Goal: Communication & Community: Answer question/provide support

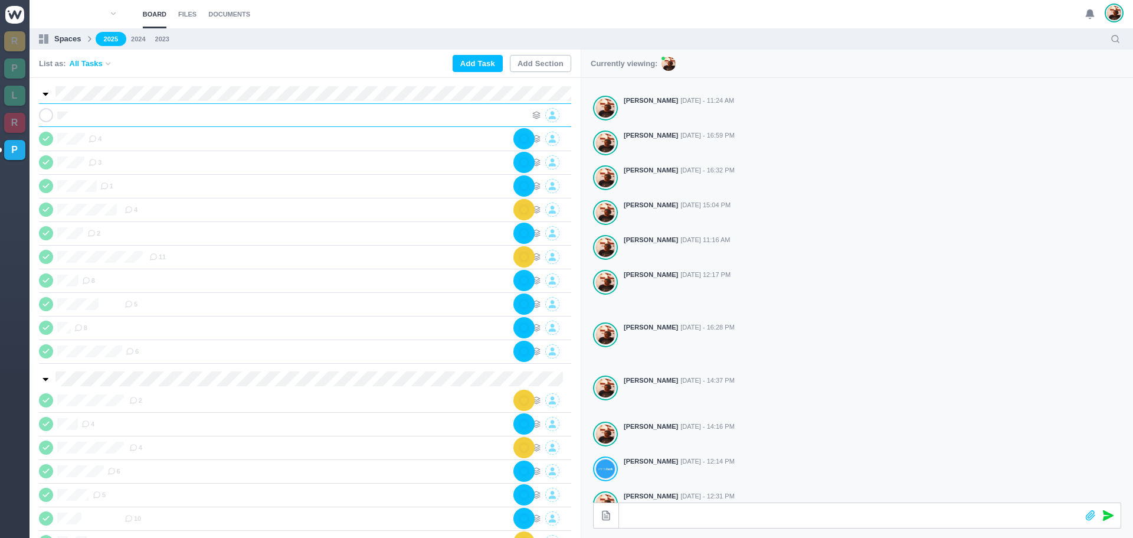
scroll to position [0, 1]
click at [138, 123] on div "EGG" at bounding box center [305, 115] width 532 height 24
click at [143, 119] on div at bounding box center [302, 115] width 448 height 14
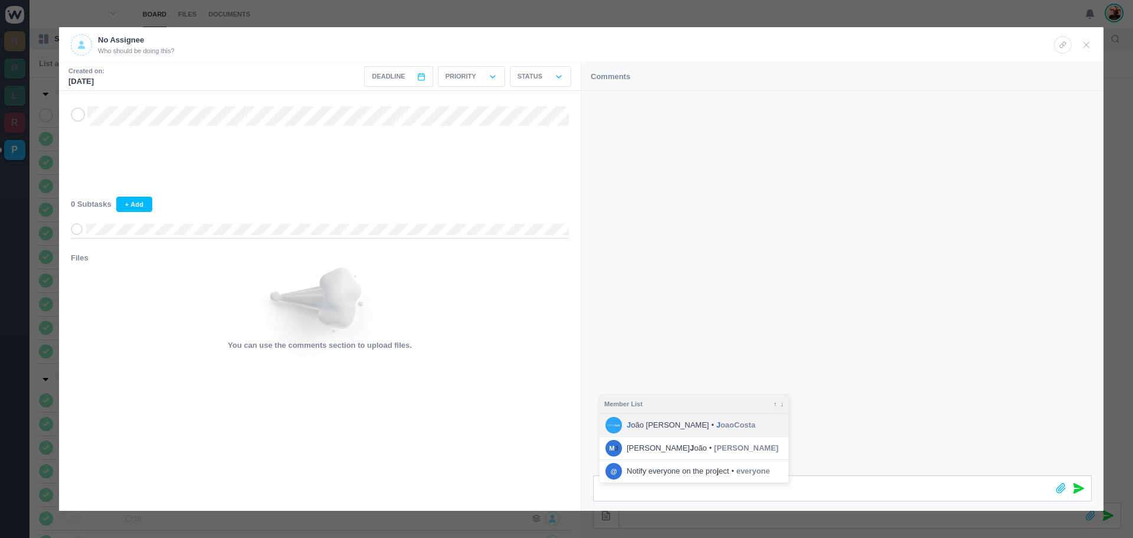
click at [716, 424] on span "J oaoCosta" at bounding box center [735, 425] width 39 height 12
click at [1081, 487] on icon at bounding box center [1078, 488] width 11 height 11
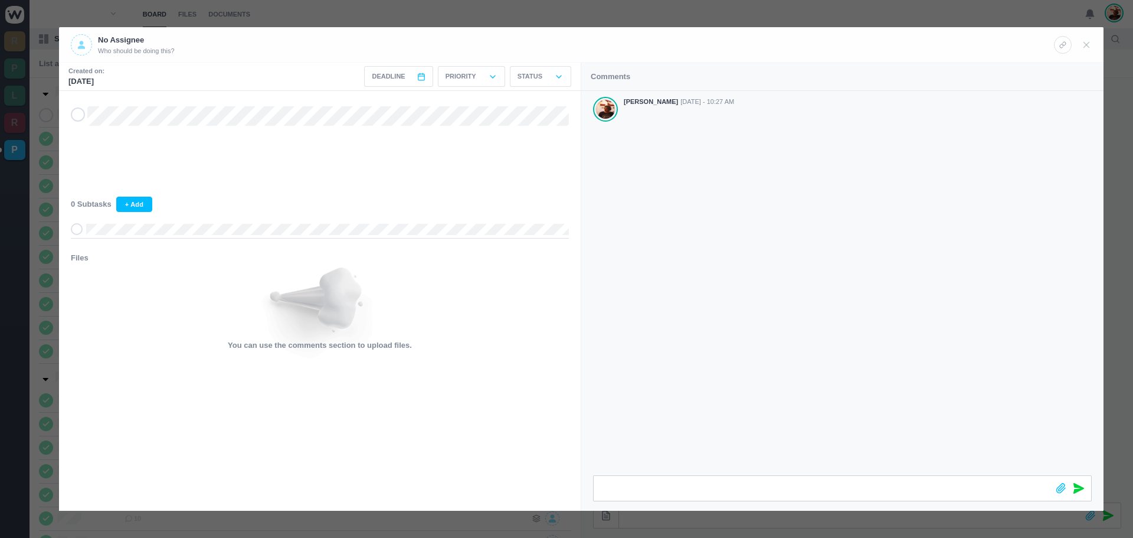
click at [1079, 44] on div at bounding box center [1073, 44] width 38 height 21
drag, startPoint x: 1088, startPoint y: 45, endPoint x: 1042, endPoint y: 57, distance: 48.1
click at [1086, 47] on icon at bounding box center [1086, 45] width 11 height 11
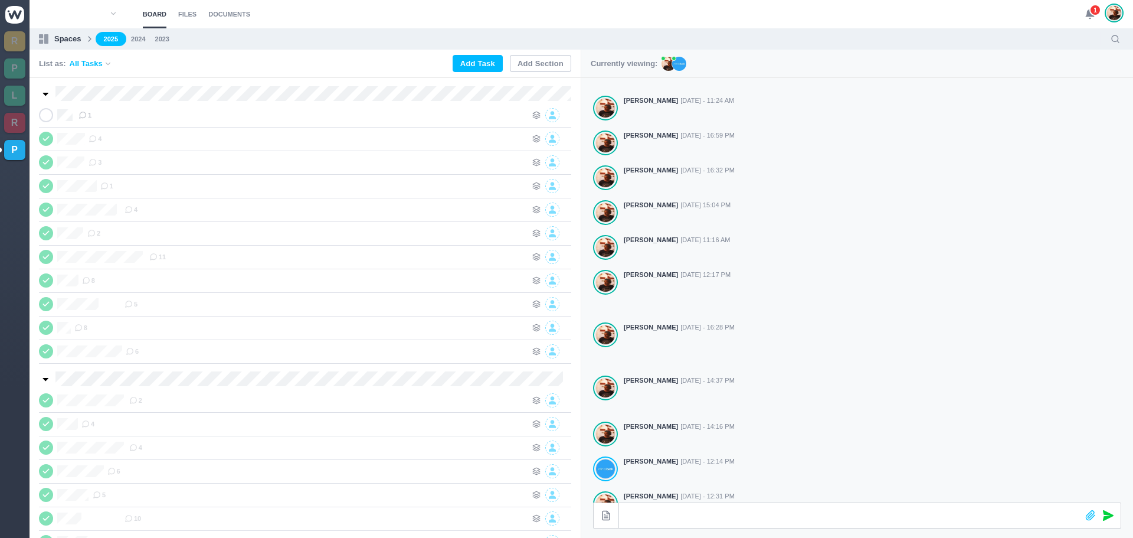
click at [1085, 11] on icon at bounding box center [1090, 14] width 11 height 11
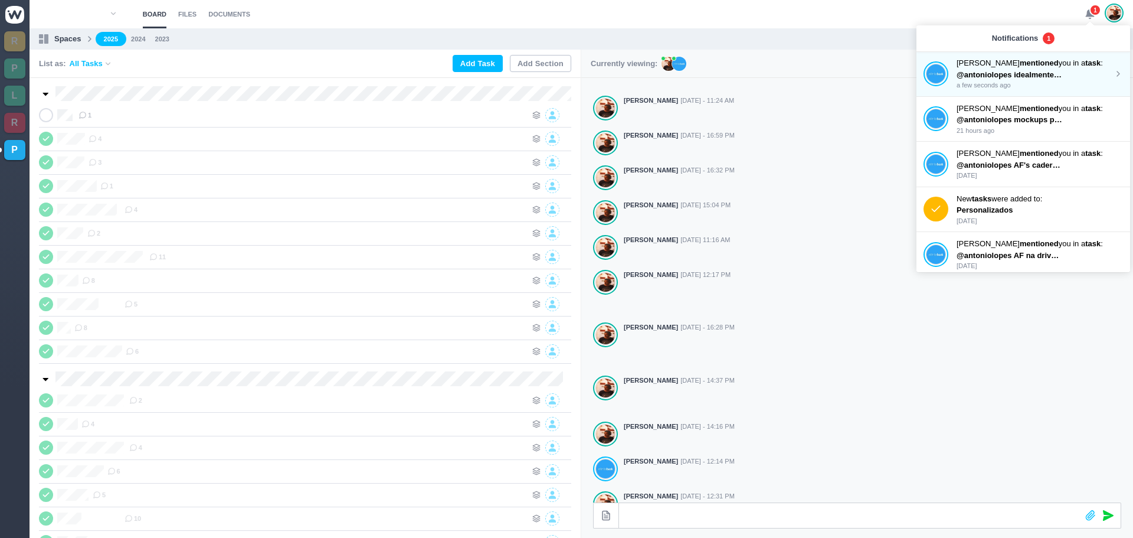
click at [984, 66] on p "[PERSON_NAME] mentioned you in a task :" at bounding box center [1035, 63] width 157 height 12
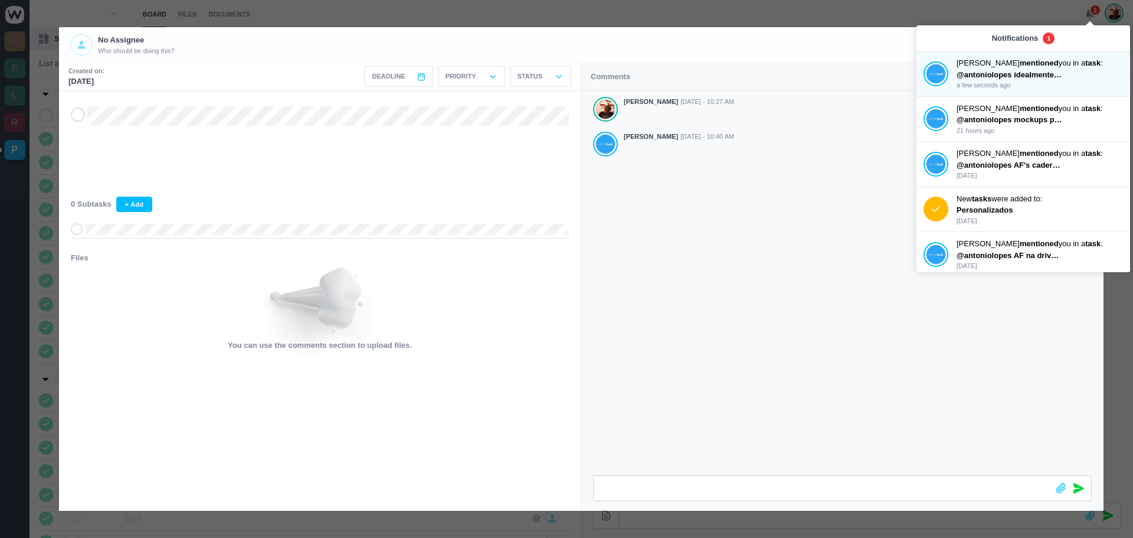
click at [818, 349] on div "[PERSON_NAME] [DATE] - 10:27 AM [PERSON_NAME] [DATE] - 10:40 AM" at bounding box center [842, 283] width 522 height 384
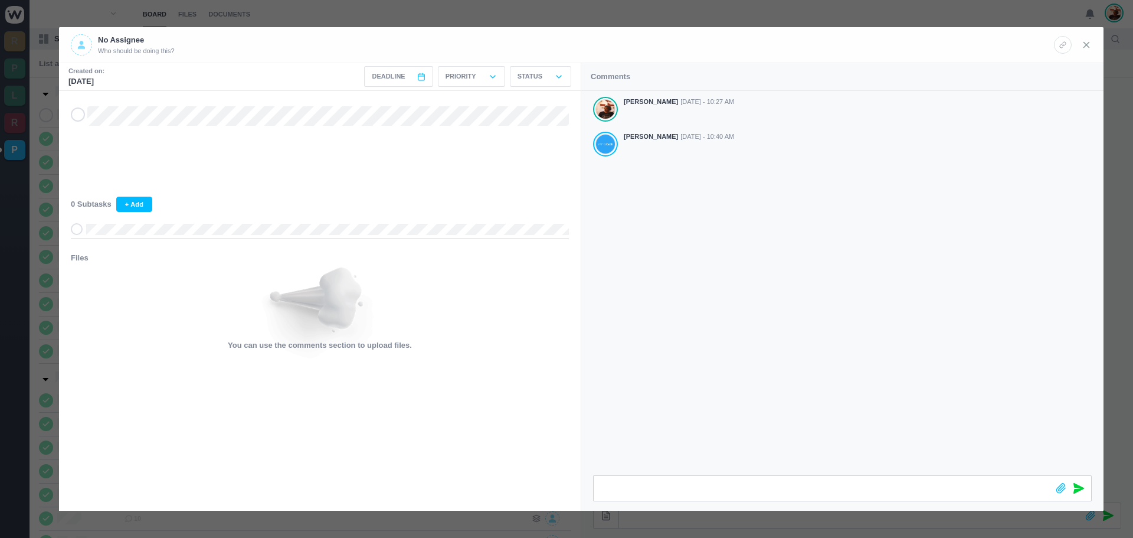
click at [1088, 42] on icon at bounding box center [1086, 45] width 11 height 11
